Goal: Task Accomplishment & Management: Complete application form

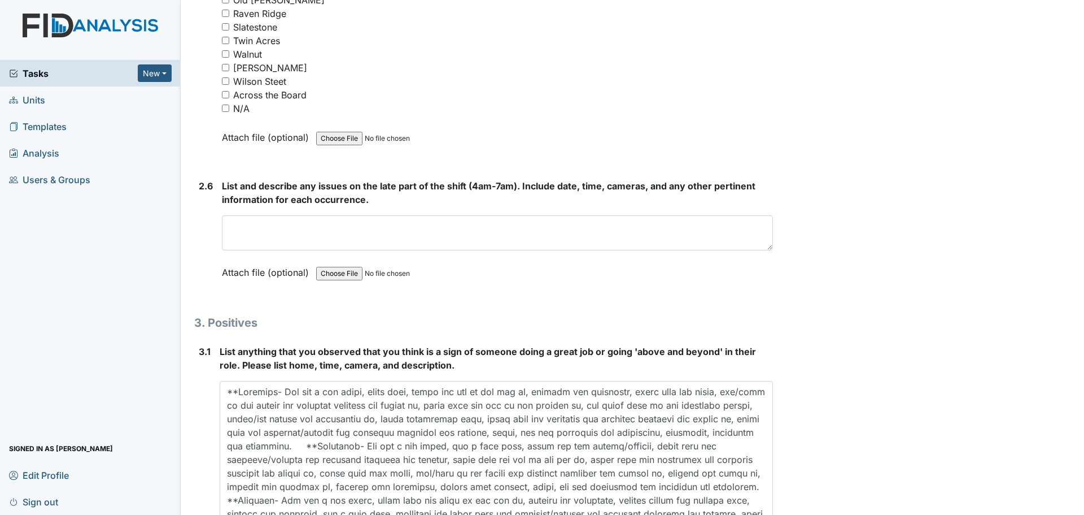
scroll to position [3034, 0]
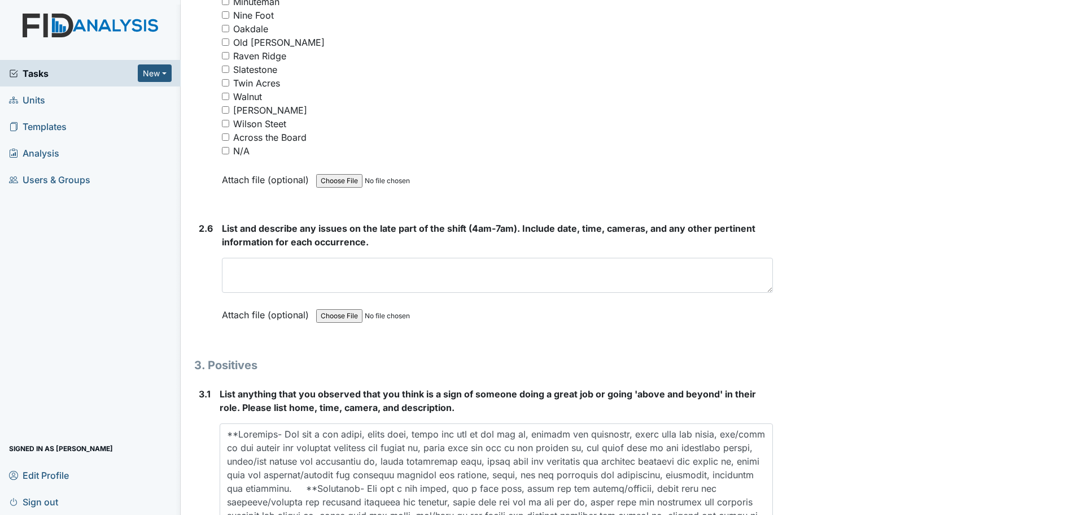
click at [225, 150] on input "N/A" at bounding box center [225, 150] width 7 height 7
checkbox input "true"
click at [319, 280] on textarea at bounding box center [497, 275] width 551 height 35
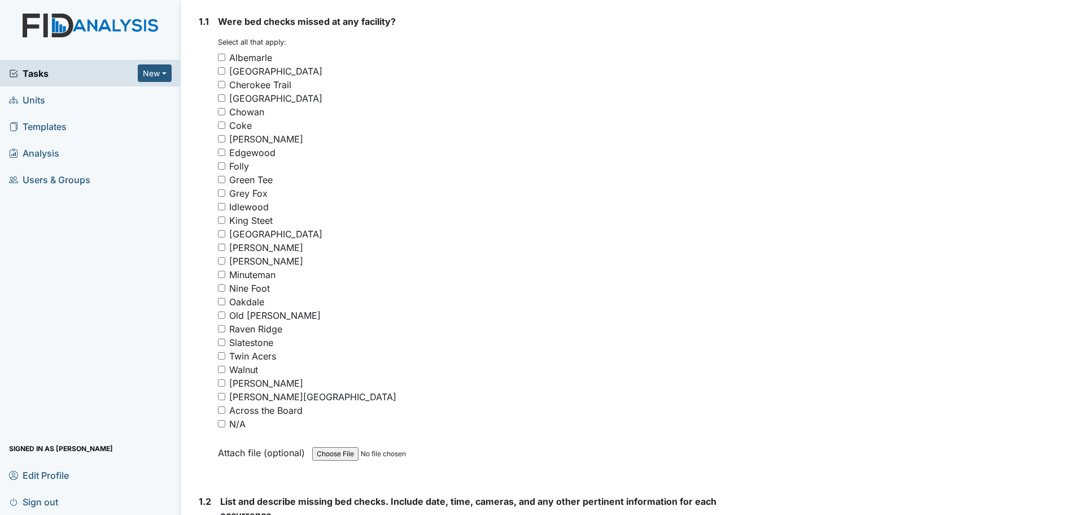
scroll to position [169, 0]
type textarea "Staff finished cleaning and assisted residents."
click at [222, 421] on input "N/A" at bounding box center [221, 422] width 7 height 7
checkbox input "true"
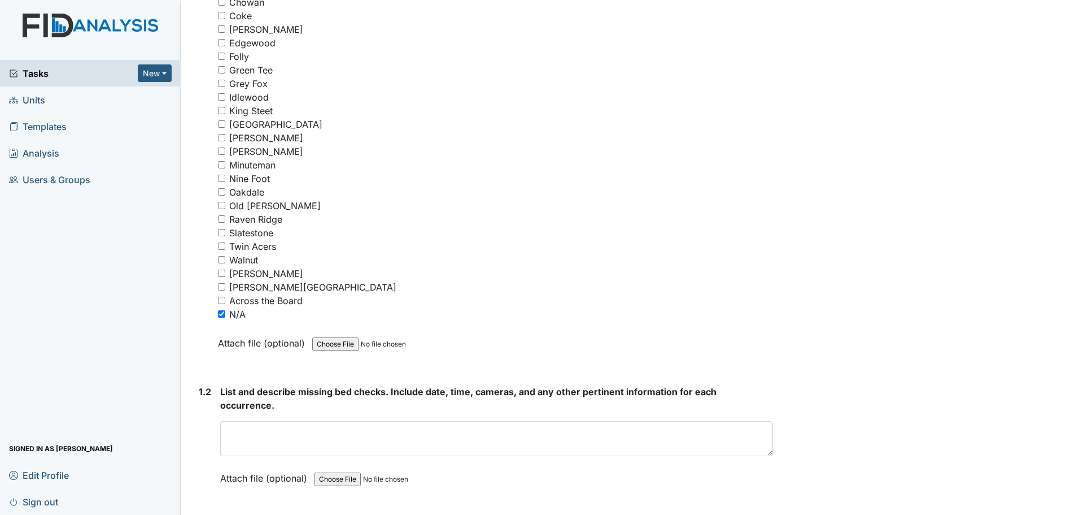
scroll to position [282, 0]
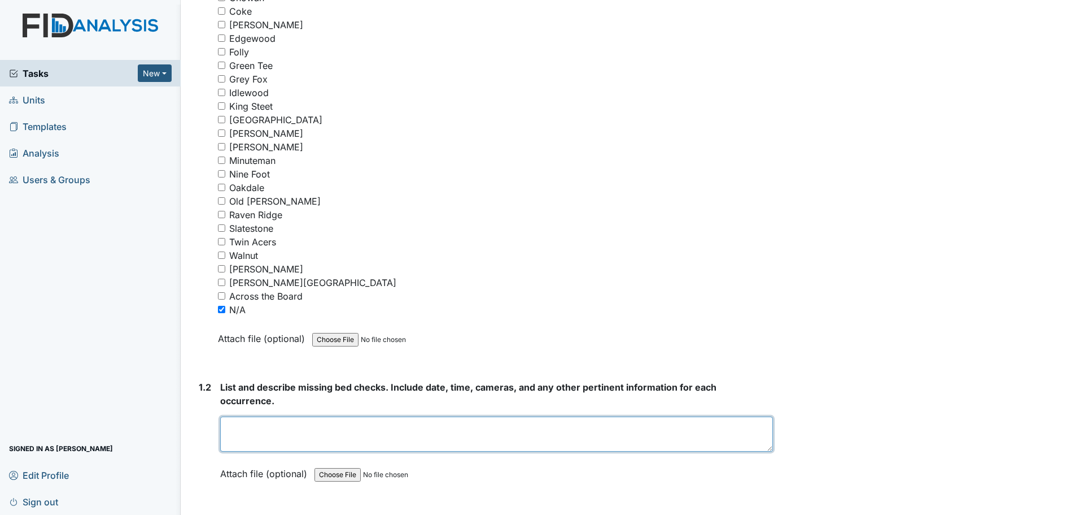
click at [335, 425] on textarea at bounding box center [496, 433] width 553 height 35
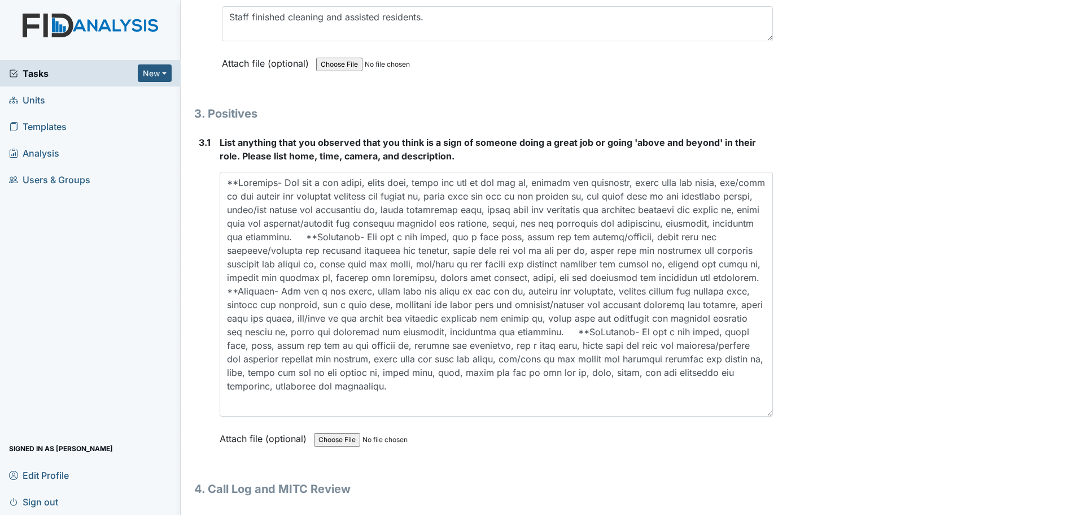
scroll to position [3317, 0]
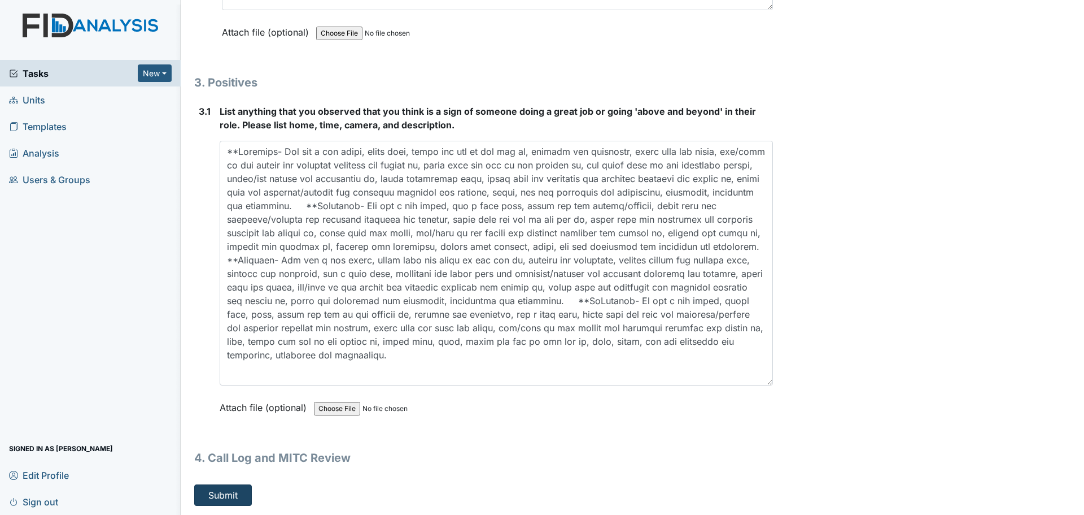
type textarea "Everyone did their bed checks."
click at [221, 494] on button "Submit" at bounding box center [223, 494] width 58 height 21
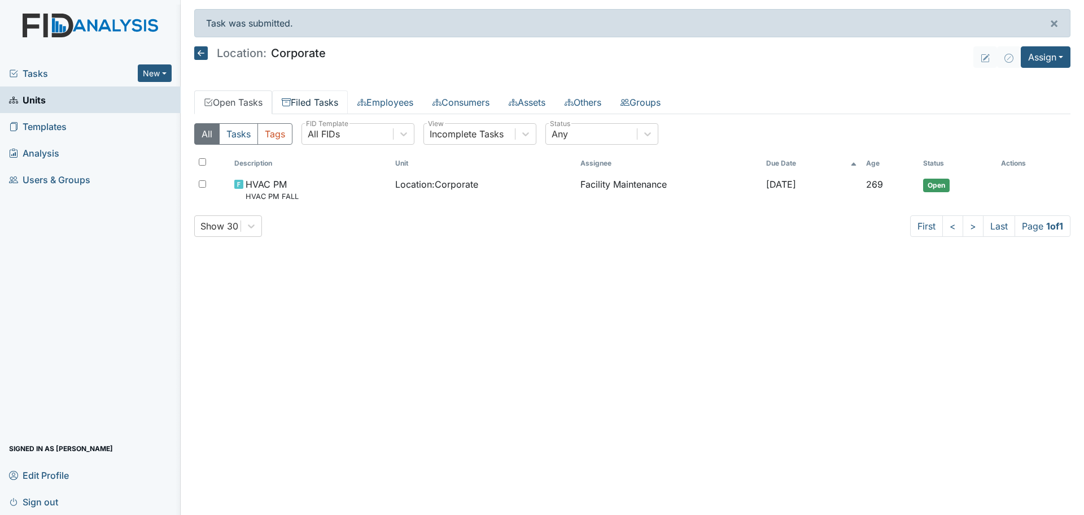
click at [315, 97] on link "Filed Tasks" at bounding box center [310, 102] width 76 height 24
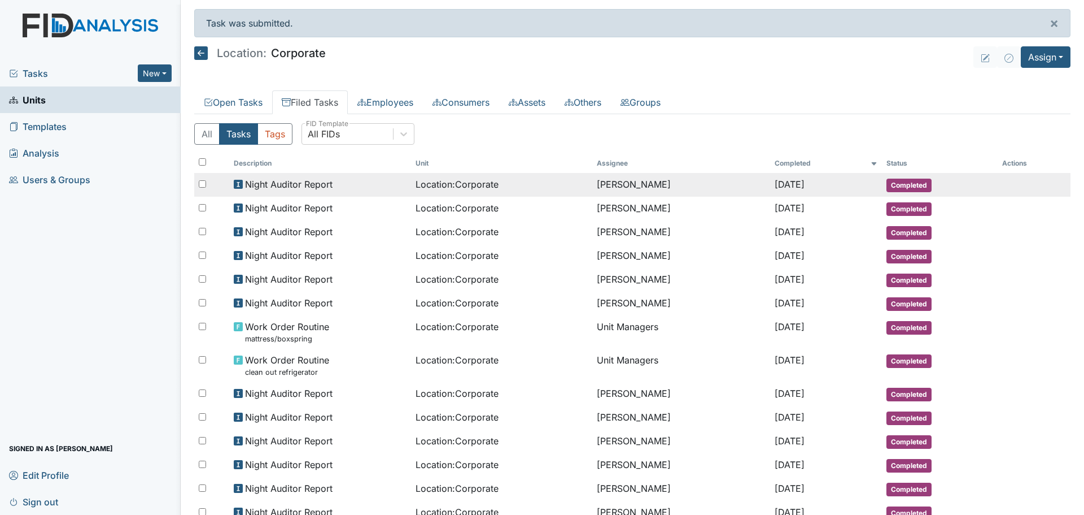
click at [312, 187] on span "Night Auditor Report" at bounding box center [289, 184] width 88 height 14
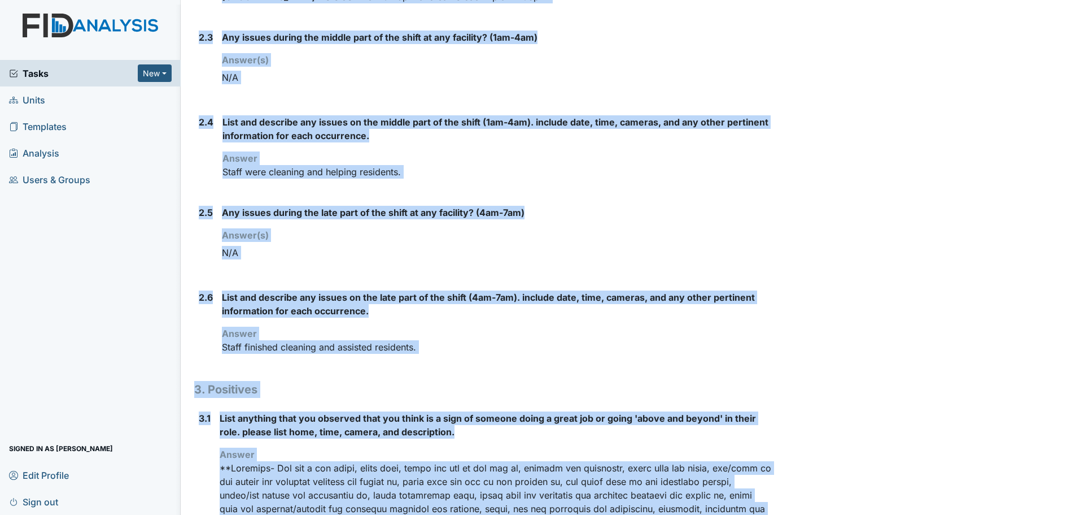
scroll to position [1013, 0]
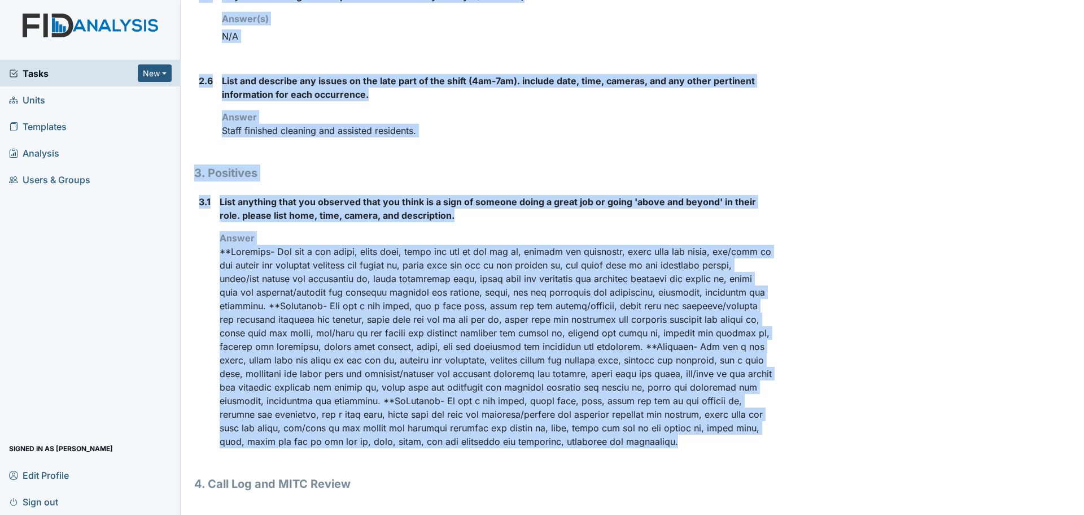
drag, startPoint x: 195, startPoint y: 57, endPoint x: 599, endPoint y: 451, distance: 564.0
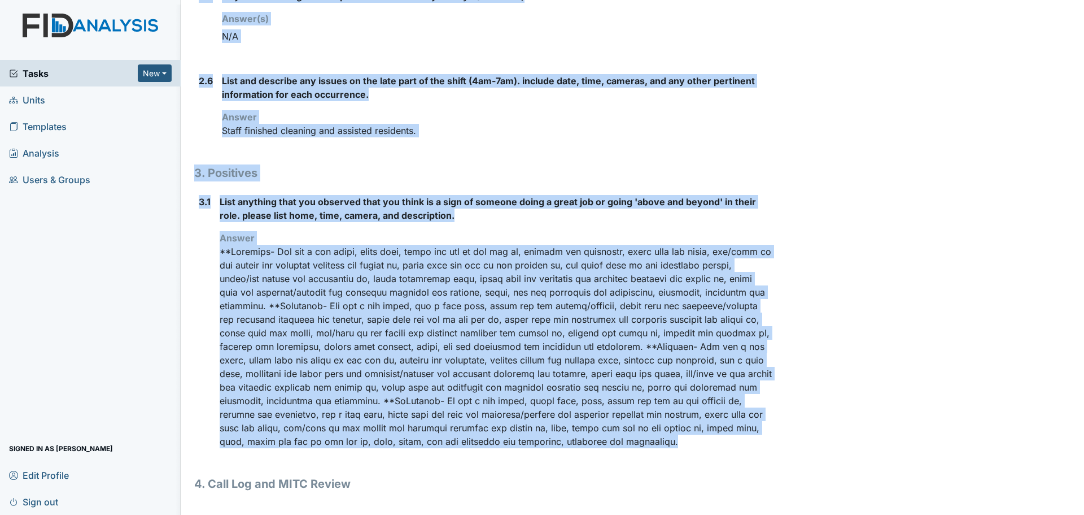
drag, startPoint x: 195, startPoint y: 56, endPoint x: 445, endPoint y: 454, distance: 469.3
copy div "Location: Corporate Assignee: Linda Candelario Creator: Linda Candelario Remedi…"
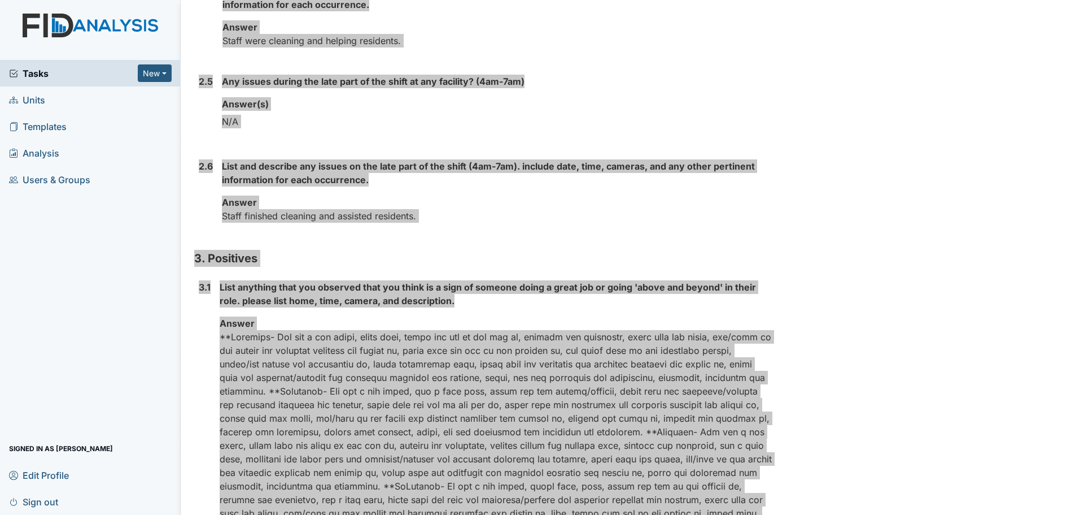
scroll to position [900, 0]
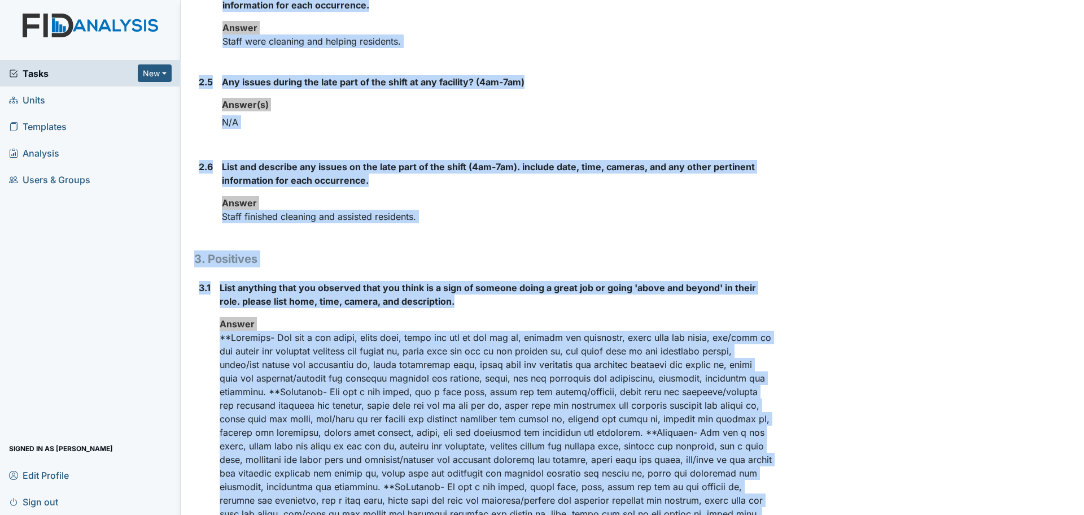
click at [614, 223] on p "Staff finished cleaning and assisted residents." at bounding box center [497, 217] width 551 height 14
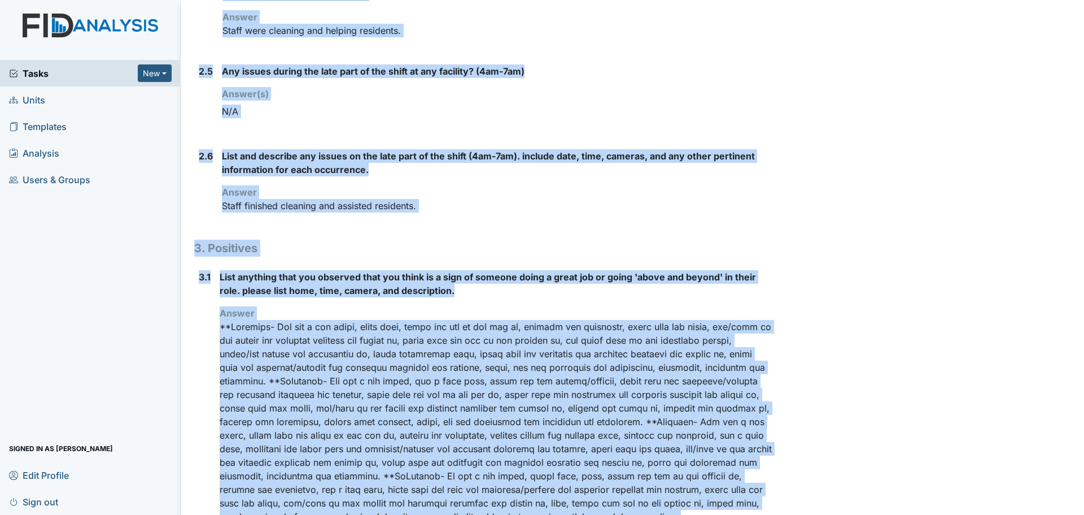
scroll to position [1013, 0]
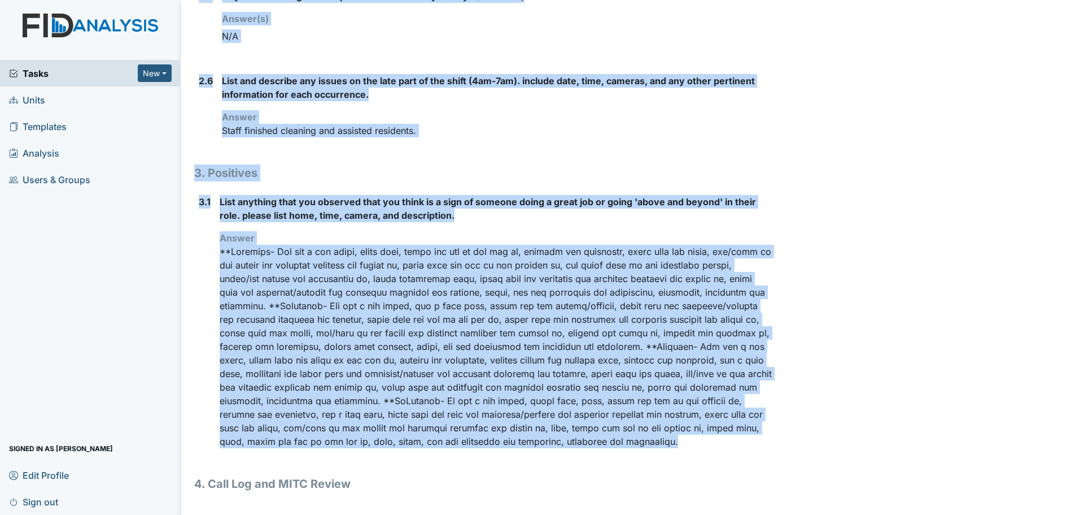
drag, startPoint x: 195, startPoint y: 60, endPoint x: 489, endPoint y: 447, distance: 486.1
copy div "Location: Corporate Assignee: Linda Candelario Creator: Linda Candelario Remedi…"
click at [705, 164] on h1 "3. Positives" at bounding box center [483, 172] width 579 height 17
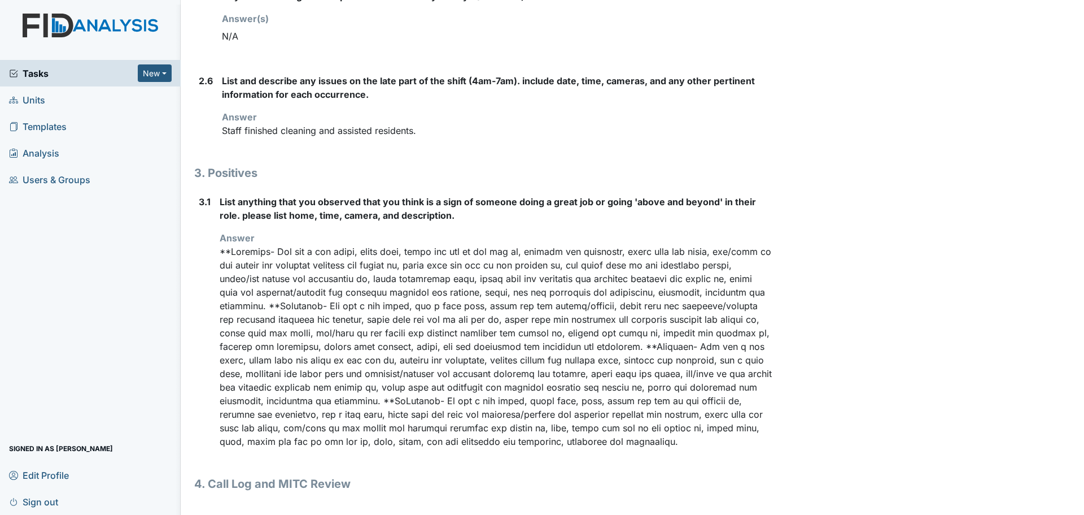
click at [39, 99] on span "Units" at bounding box center [27, 100] width 36 height 18
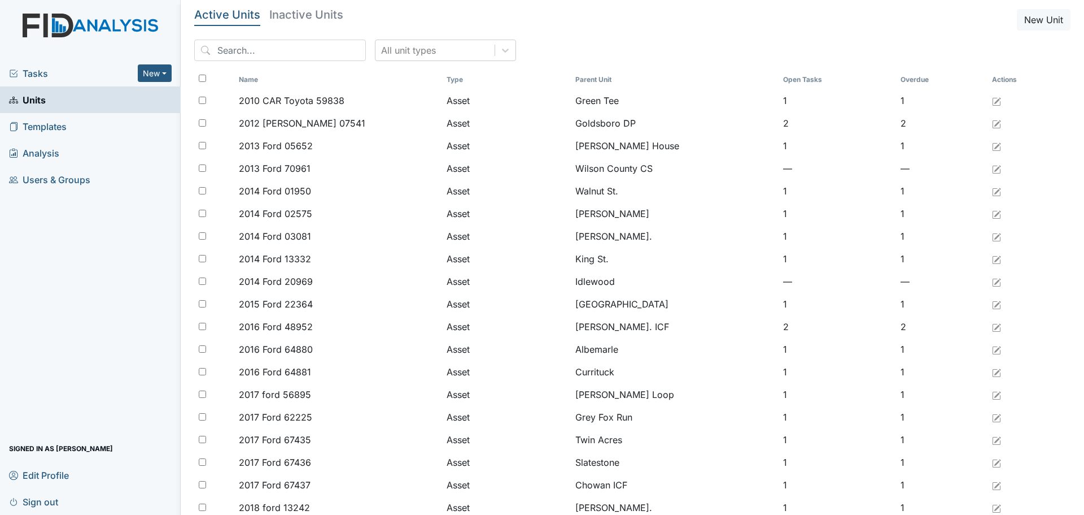
click at [32, 77] on span "Tasks" at bounding box center [73, 74] width 129 height 14
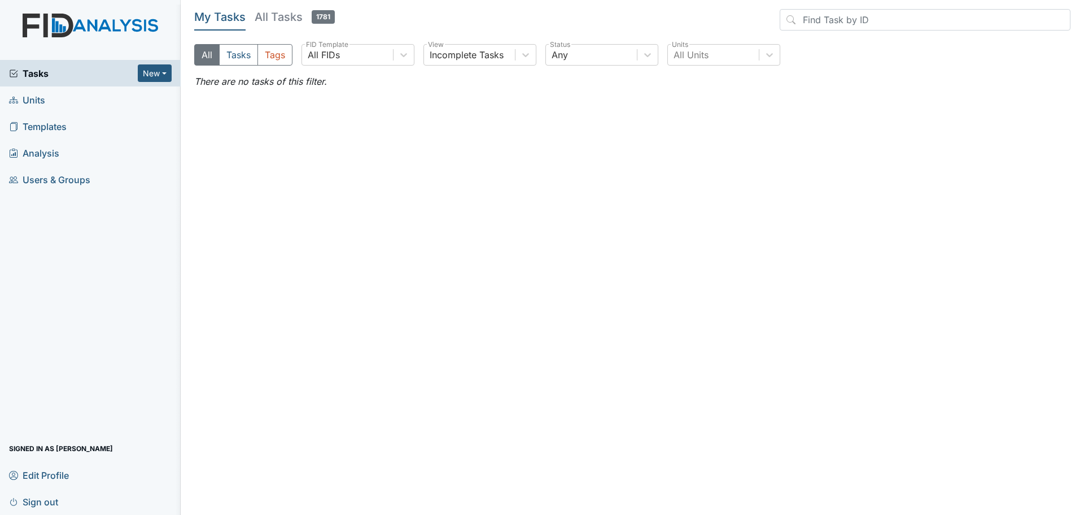
click at [264, 21] on h5 "All Tasks 1781" at bounding box center [295, 17] width 80 height 16
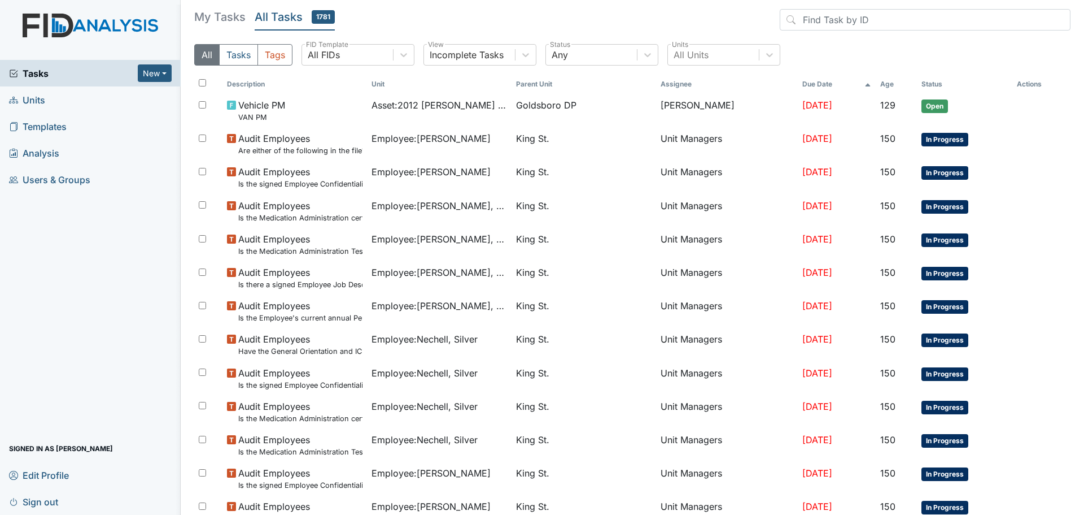
click at [220, 18] on h5 "My Tasks" at bounding box center [219, 17] width 51 height 16
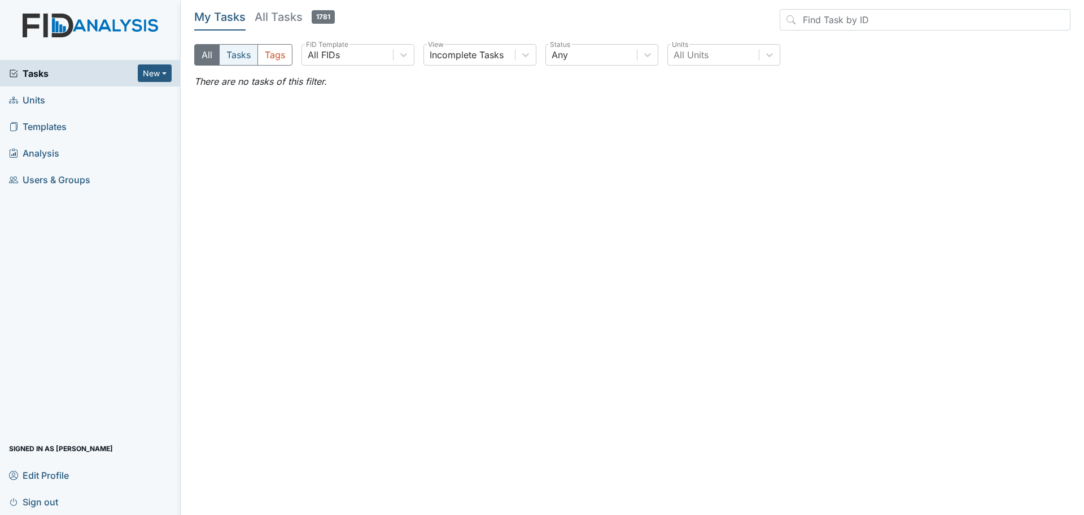
click at [236, 58] on button "Tasks" at bounding box center [238, 54] width 39 height 21
click at [207, 58] on button "All" at bounding box center [206, 54] width 25 height 21
click at [50, 100] on link "Units" at bounding box center [90, 99] width 181 height 27
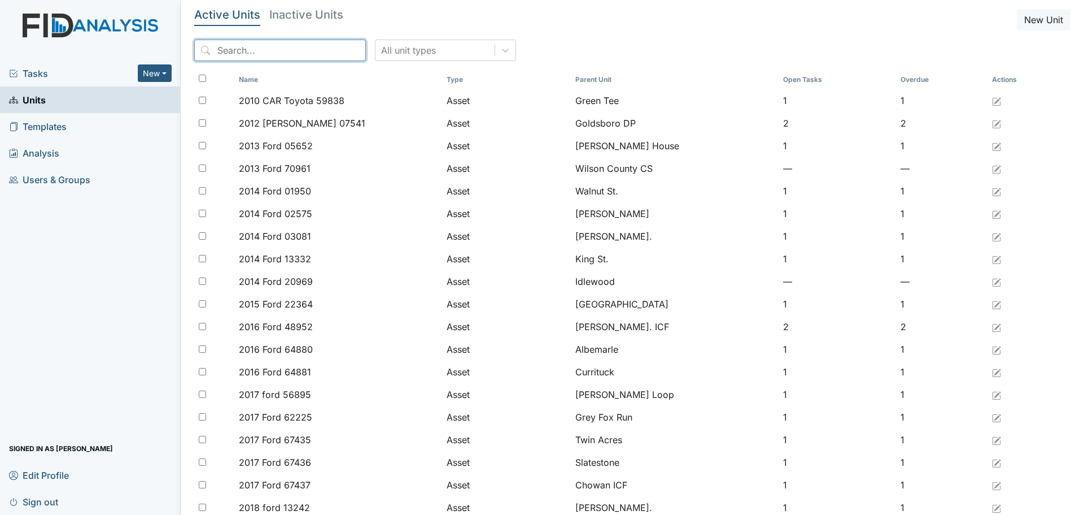
click at [233, 50] on input "search" at bounding box center [280, 50] width 172 height 21
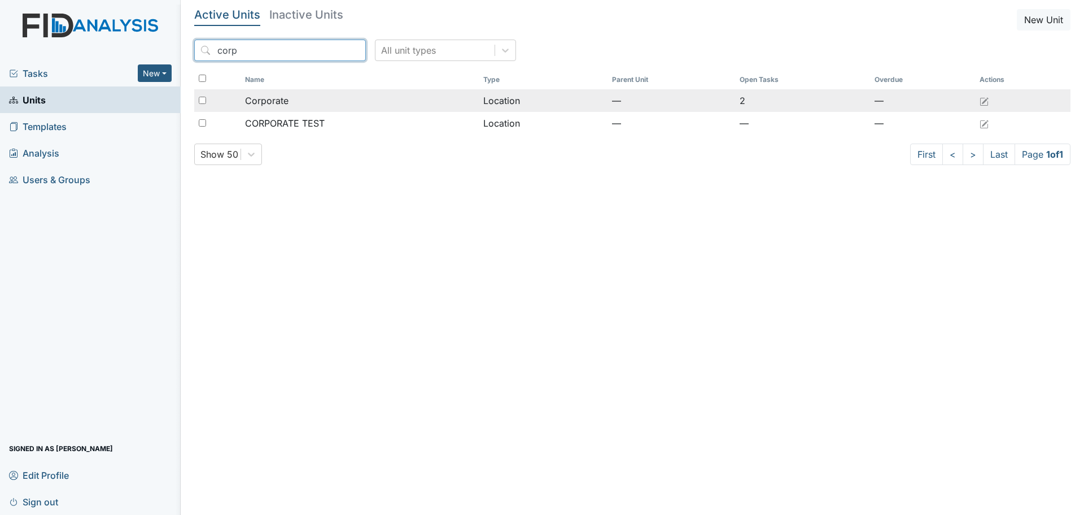
type input "corp"
click at [297, 103] on div "Corporate" at bounding box center [360, 101] width 230 height 14
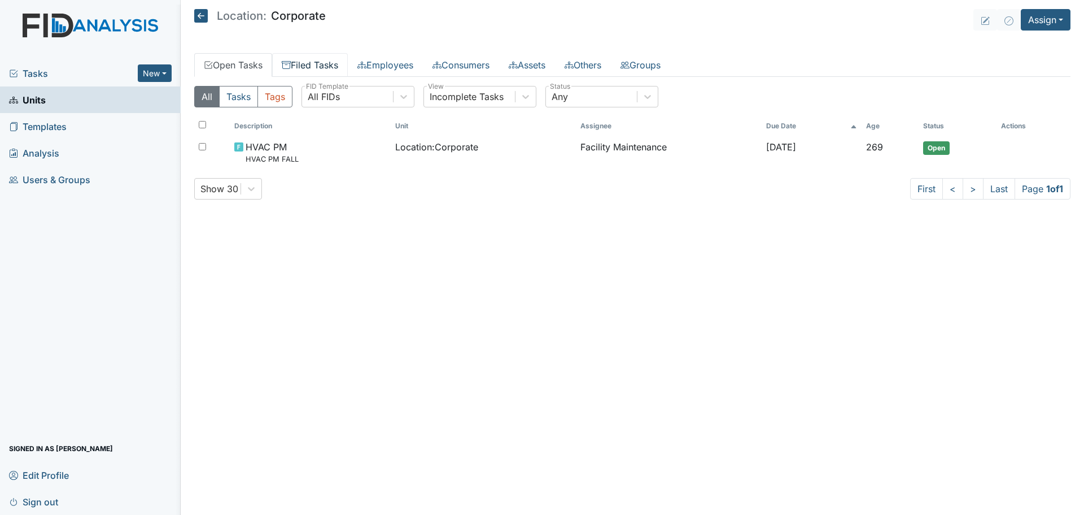
click at [317, 64] on link "Filed Tasks" at bounding box center [310, 65] width 76 height 24
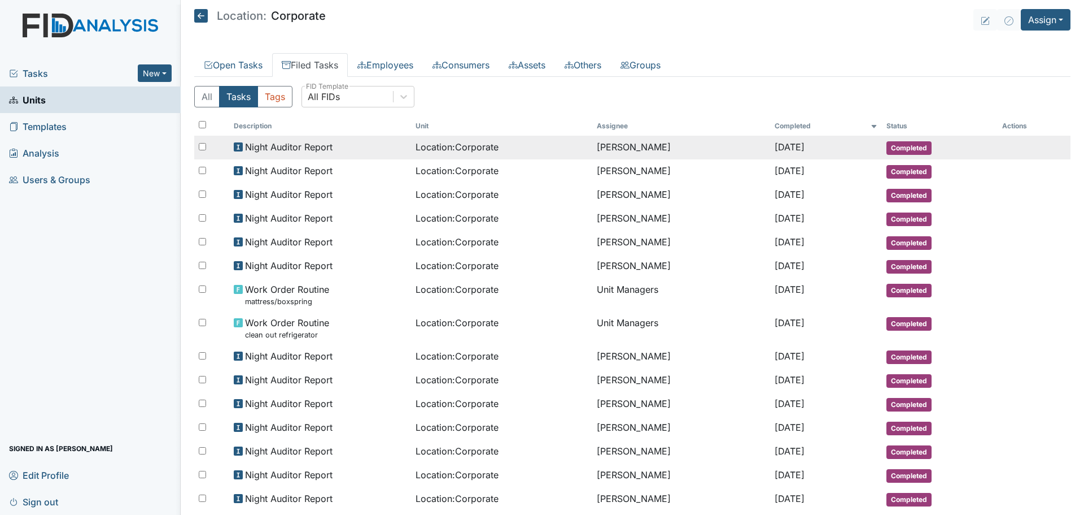
click at [322, 147] on span "Night Auditor Report" at bounding box center [289, 147] width 88 height 14
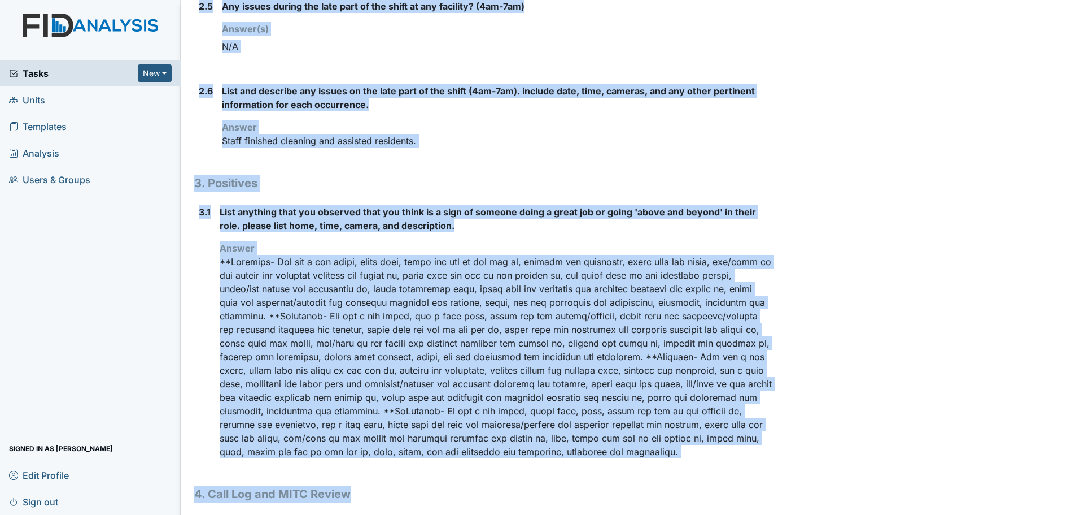
scroll to position [1013, 0]
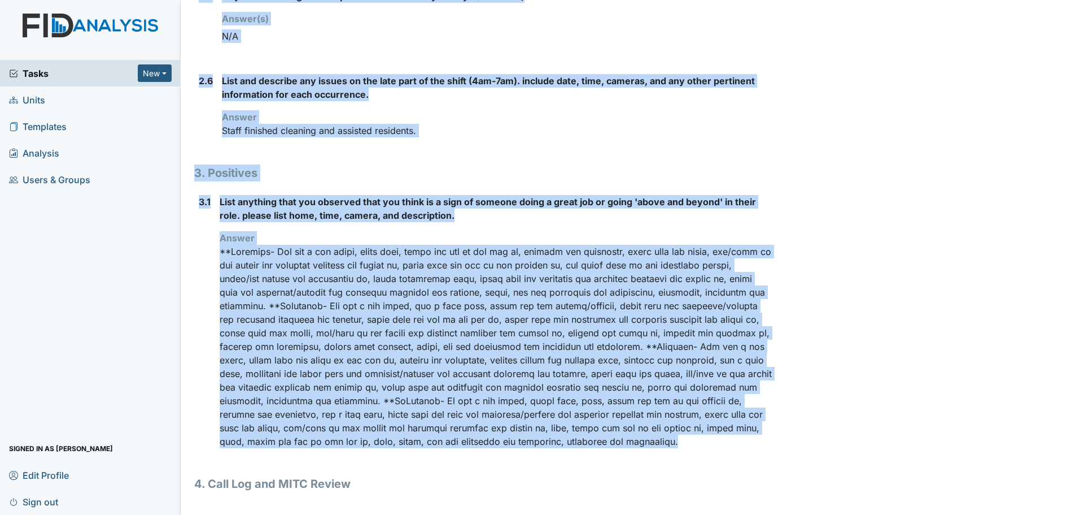
drag, startPoint x: 196, startPoint y: 59, endPoint x: 518, endPoint y: 452, distance: 508.6
copy div "Location: Corporate Assignee: [PERSON_NAME] Creator: [PERSON_NAME] Remediator: …"
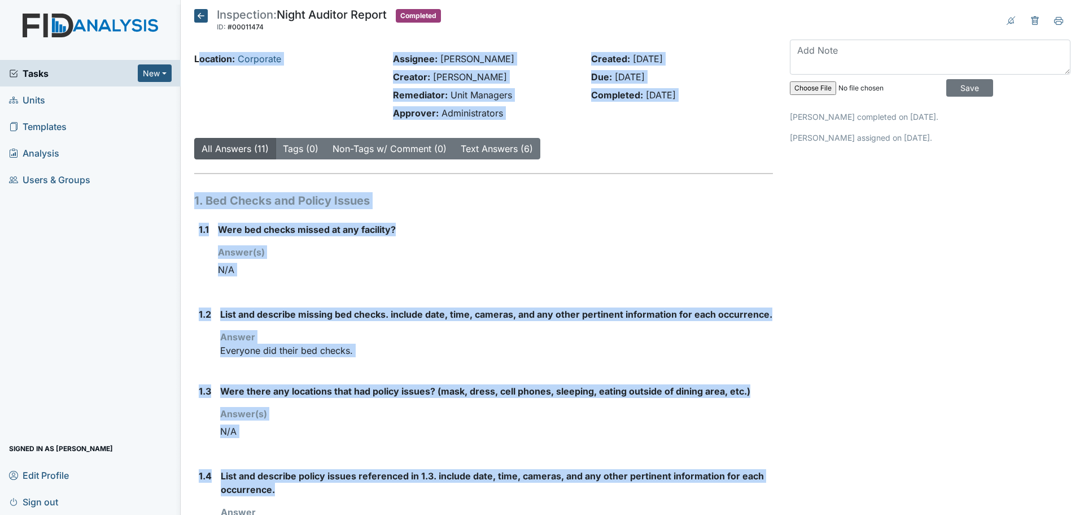
scroll to position [10, 0]
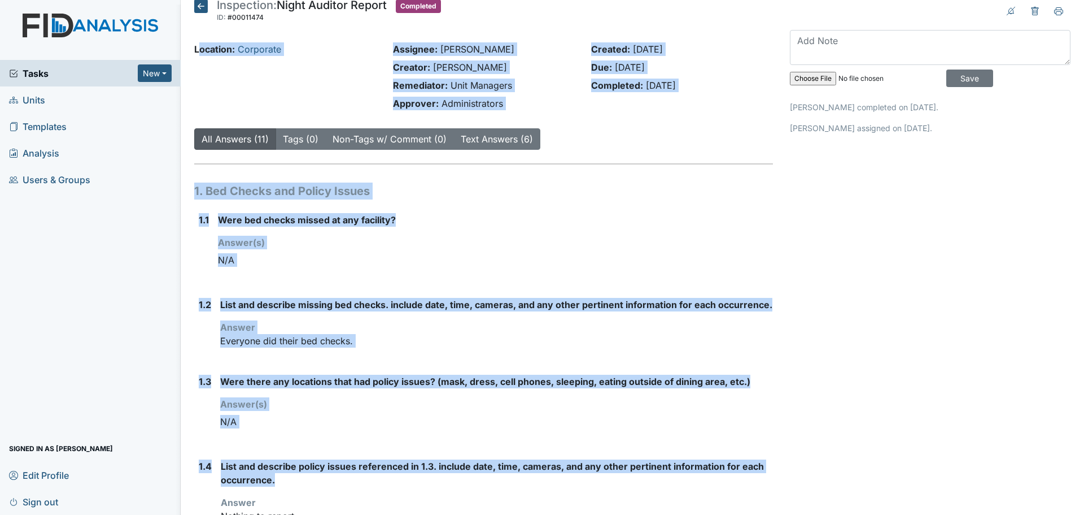
drag, startPoint x: 254, startPoint y: 58, endPoint x: 537, endPoint y: 474, distance: 503.0
click at [533, 240] on div "Answer(s) N/A" at bounding box center [495, 253] width 555 height 35
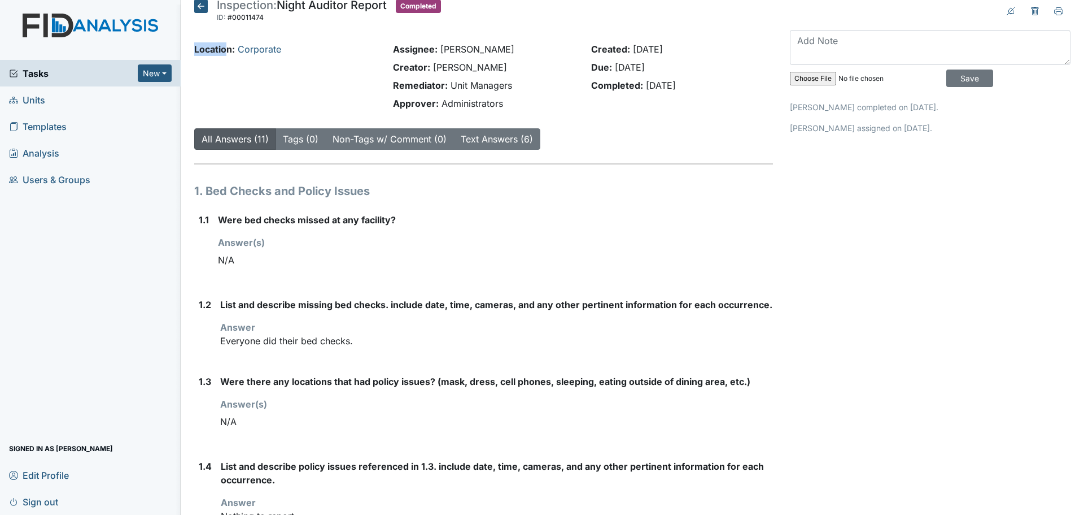
drag, startPoint x: 193, startPoint y: 48, endPoint x: 225, endPoint y: 48, distance: 32.2
click at [225, 48] on div "Location: Corporate" at bounding box center [285, 78] width 199 height 72
click at [226, 94] on div "Location: Corporate" at bounding box center [285, 78] width 199 height 72
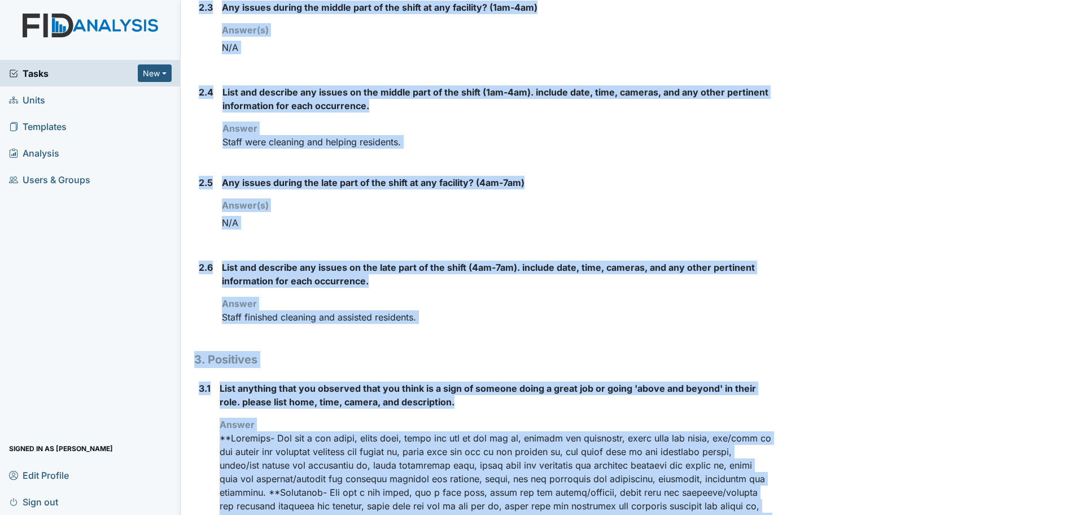
scroll to position [1013, 0]
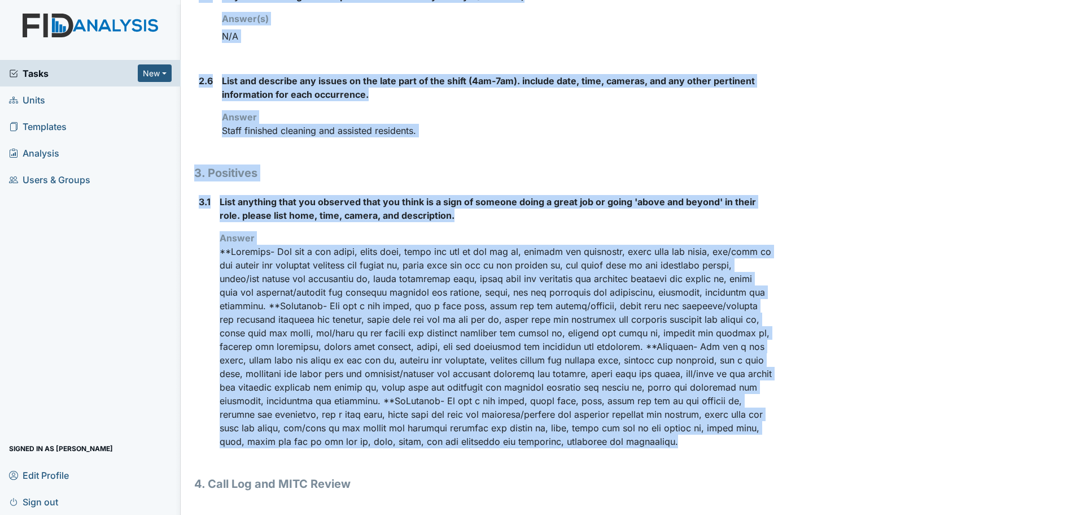
drag, startPoint x: 196, startPoint y: 47, endPoint x: 592, endPoint y: 443, distance: 559.9
copy div "Location: Corporate Assignee: [PERSON_NAME] Creator: [PERSON_NAME] Remediator: …"
click at [578, 124] on div "List and describe any issues on the late part of the shift (4am-7am). include d…" at bounding box center [497, 110] width 551 height 72
click at [712, 110] on div "Answer Staff finished cleaning and assisted residents." at bounding box center [497, 123] width 551 height 27
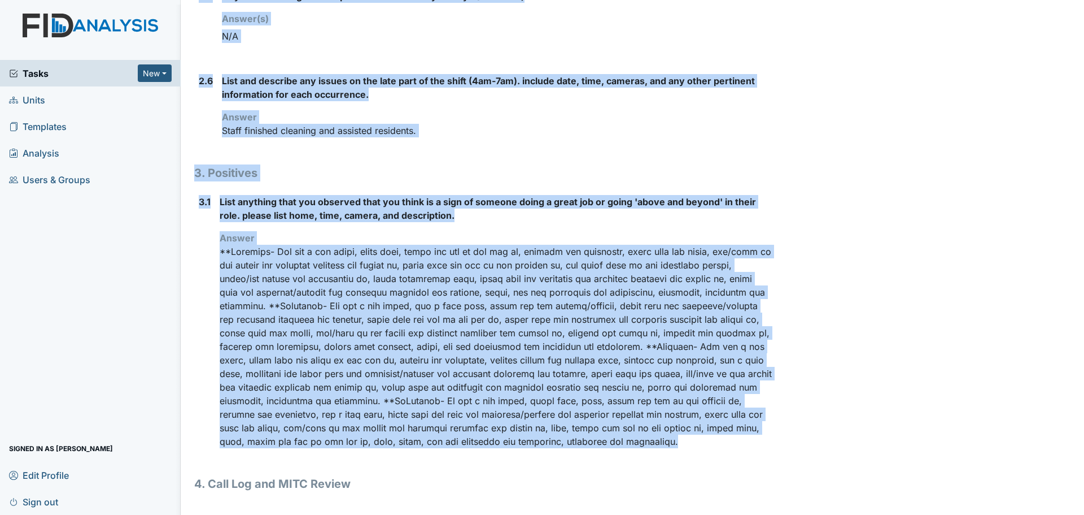
drag, startPoint x: 195, startPoint y: 58, endPoint x: 563, endPoint y: 436, distance: 527.2
copy div "Location: Corporate Assignee: [PERSON_NAME] Creator: [PERSON_NAME] Remediator: …"
drag, startPoint x: 195, startPoint y: 58, endPoint x: 524, endPoint y: 445, distance: 507.3
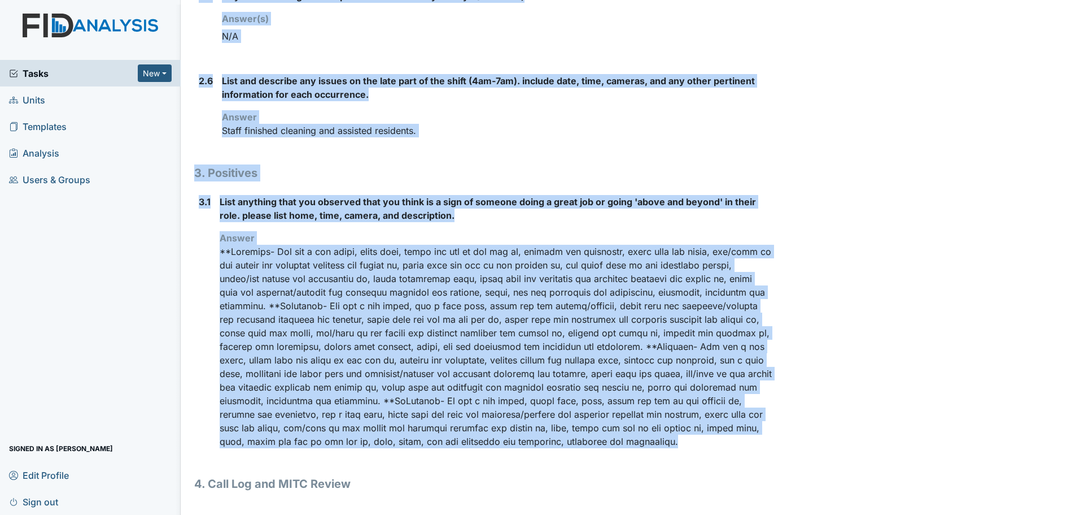
copy div "Location: Corporate Assignee: [PERSON_NAME] Creator: [PERSON_NAME] Remediator: …"
click at [585, 124] on div "List and describe any issues on the late part of the shift (4am-7am). include d…" at bounding box center [497, 110] width 551 height 72
